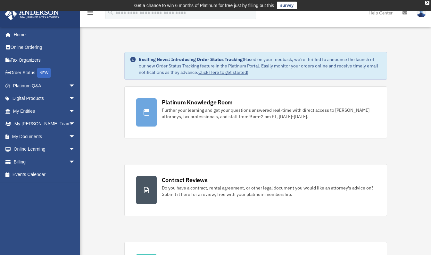
click at [19, 162] on link "Billing arrow_drop_down" at bounding box center [44, 161] width 80 height 13
click at [17, 160] on link "Billing arrow_drop_down" at bounding box center [44, 161] width 80 height 13
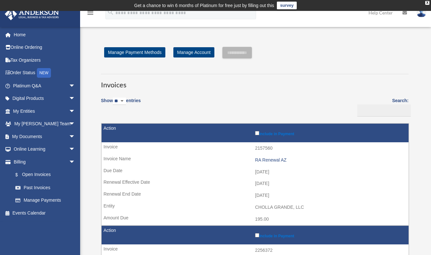
click at [34, 175] on link "$ Open Invoices" at bounding box center [44, 174] width 70 height 13
click at [20, 35] on link "Home" at bounding box center [44, 34] width 80 height 13
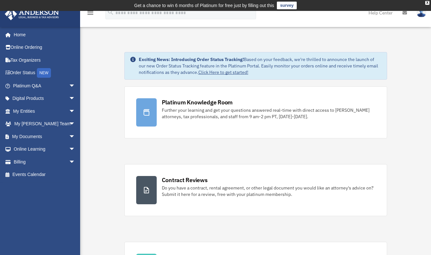
click at [22, 110] on link "My Entities arrow_drop_down" at bounding box center [44, 111] width 80 height 13
click at [69, 112] on span "arrow_drop_down" at bounding box center [75, 111] width 13 height 13
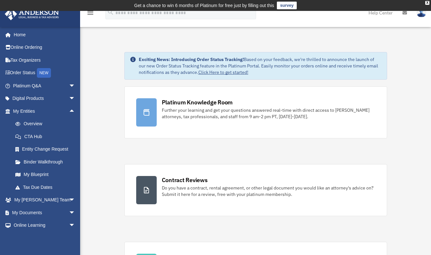
click at [69, 112] on span "arrow_drop_up" at bounding box center [75, 111] width 13 height 13
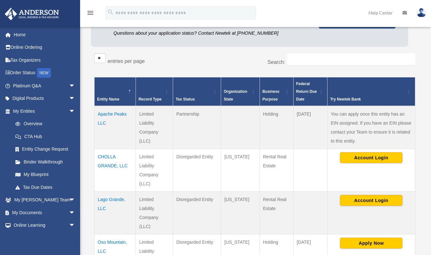
scroll to position [96, 0]
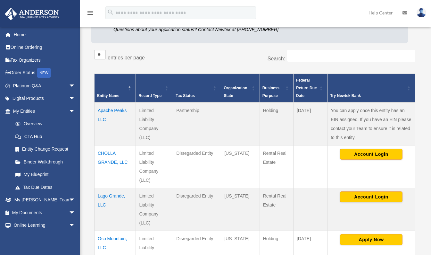
click at [106, 151] on td "CHOLLA GRANDE, LLC" at bounding box center [115, 166] width 41 height 43
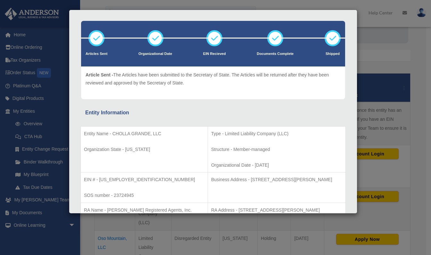
scroll to position [0, 0]
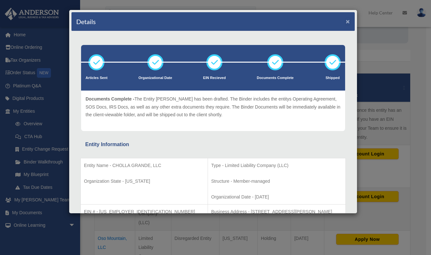
click at [346, 22] on button "×" at bounding box center [348, 21] width 4 height 7
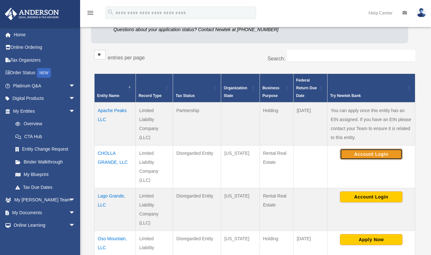
click at [359, 154] on button "Account Login" at bounding box center [371, 153] width 63 height 11
